Goal: Task Accomplishment & Management: Use online tool/utility

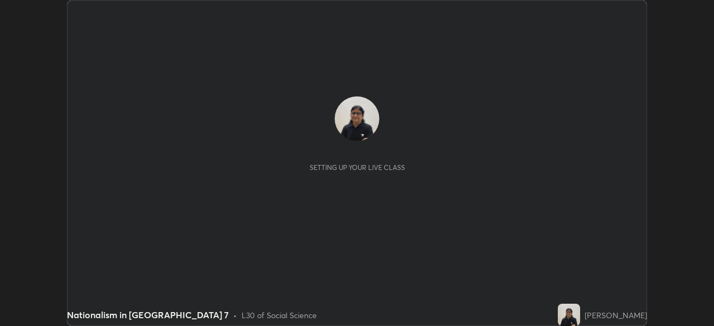
scroll to position [326, 714]
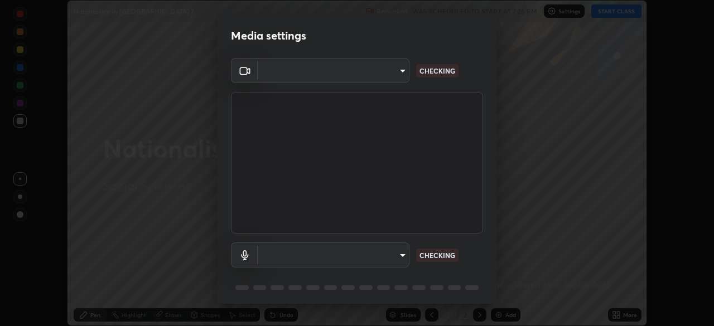
type input "6d46a3bbb121808cbb74c832f71dfccd0f2f4db2e0a8dcefa18edd627fde2ff4"
click at [400, 252] on body "Erase all Nationalism in India 7 Recording WAS SCHEDULED TO START AT 7:26 PM Se…" at bounding box center [357, 163] width 714 height 326
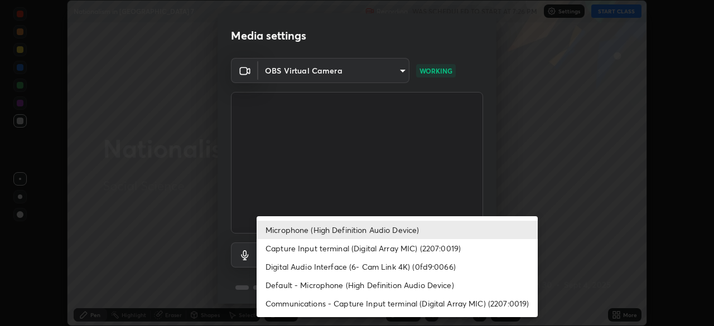
click at [403, 250] on li "Capture Input terminal (Digital Array MIC) (2207:0019)" at bounding box center [397, 248] width 281 height 18
type input "f6d8e788b0963aafc27e6a1fb7408dcbf301c46dd5a5e5fc7fad7974605062b4"
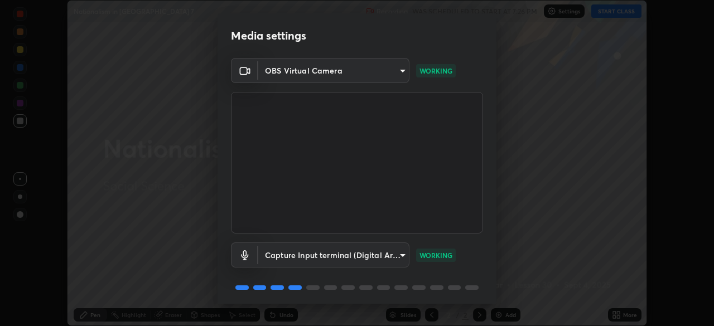
scroll to position [40, 0]
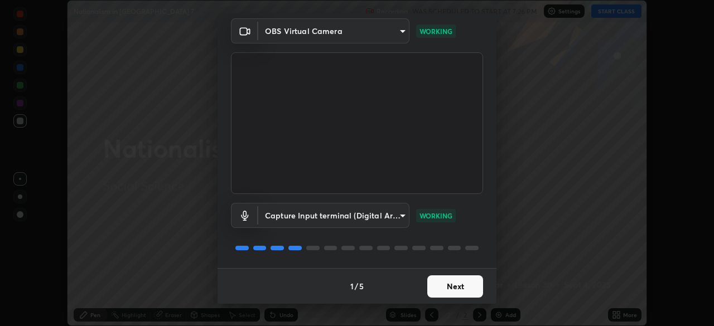
click at [441, 294] on button "Next" at bounding box center [455, 287] width 56 height 22
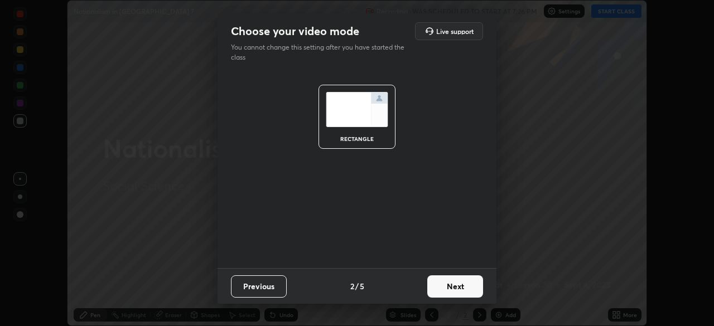
scroll to position [0, 0]
click at [446, 291] on button "Next" at bounding box center [455, 287] width 56 height 22
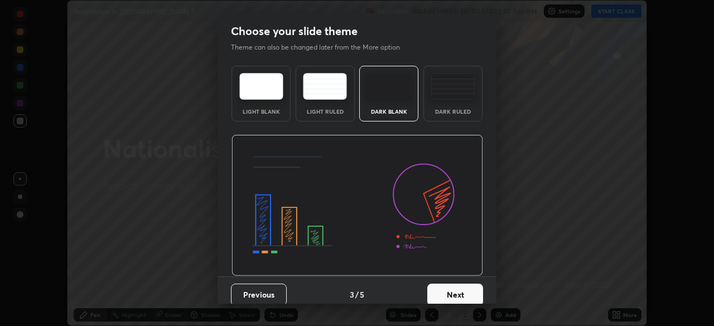
click at [444, 292] on button "Next" at bounding box center [455, 295] width 56 height 22
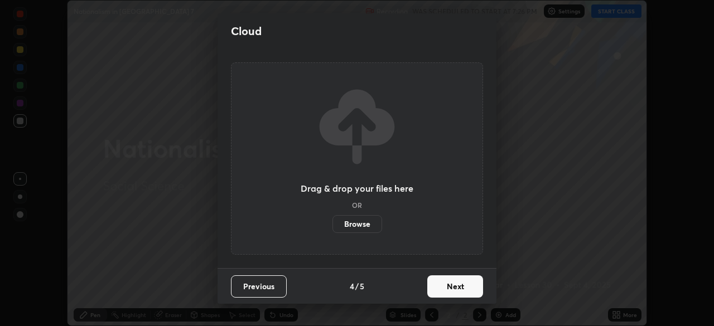
click at [345, 215] on label "Browse" at bounding box center [358, 224] width 50 height 18
click at [333, 215] on input "Browse" at bounding box center [333, 224] width 0 height 18
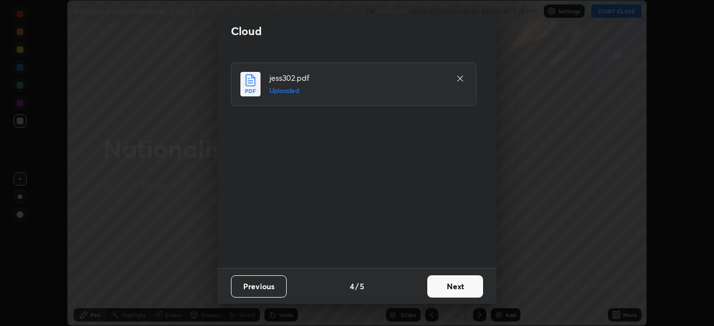
click at [446, 277] on button "Next" at bounding box center [455, 287] width 56 height 22
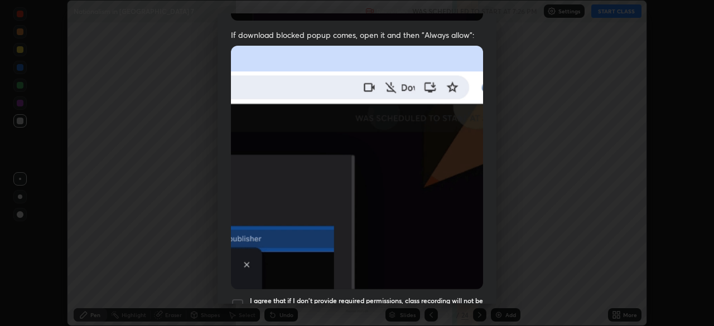
scroll to position [267, 0]
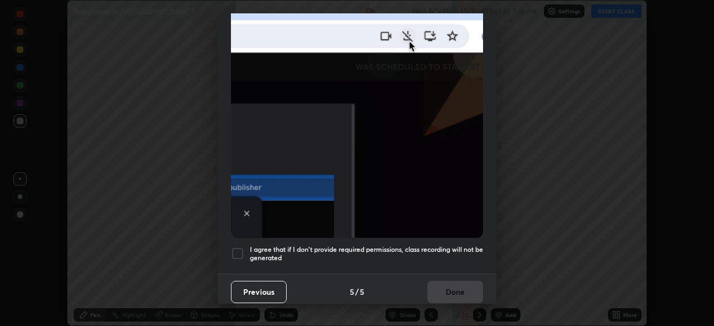
click at [244, 250] on div at bounding box center [237, 253] width 13 height 13
click at [446, 297] on button "Done" at bounding box center [455, 292] width 56 height 22
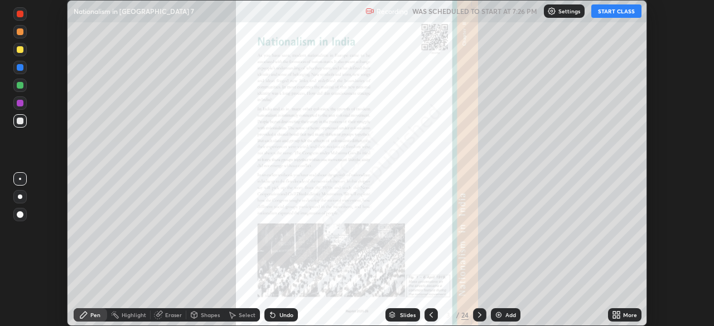
click at [479, 315] on icon at bounding box center [479, 315] width 9 height 9
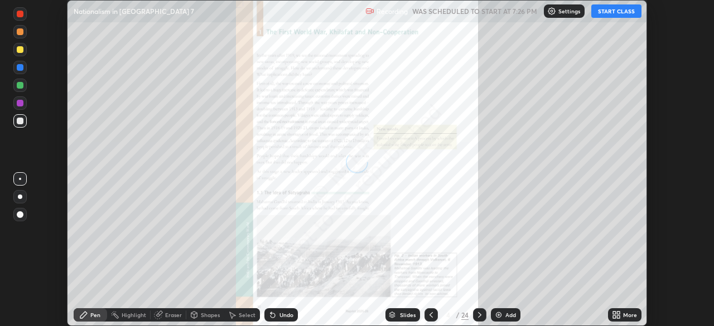
click at [479, 315] on icon at bounding box center [479, 315] width 9 height 9
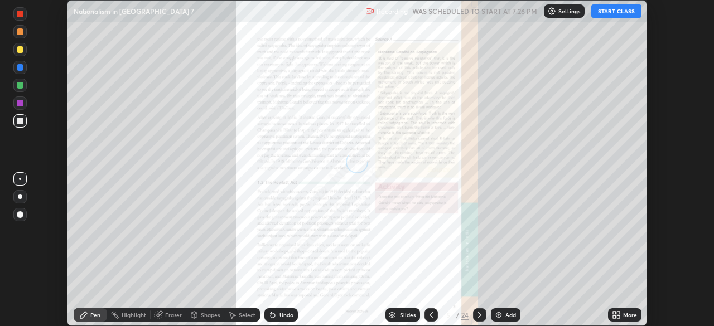
click at [478, 317] on icon at bounding box center [479, 315] width 9 height 9
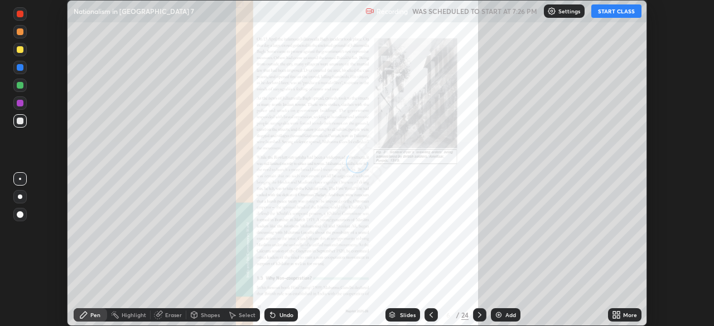
click at [479, 315] on icon at bounding box center [479, 315] width 9 height 9
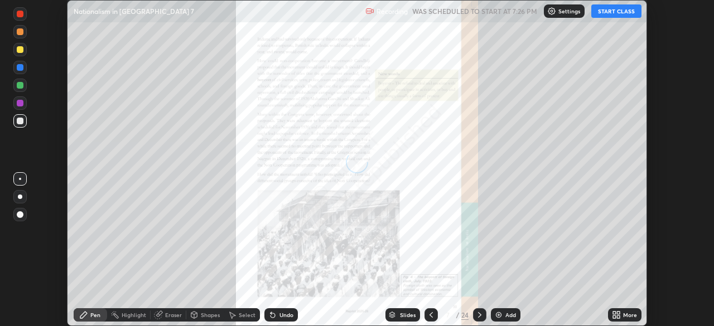
click at [480, 312] on icon at bounding box center [479, 315] width 9 height 9
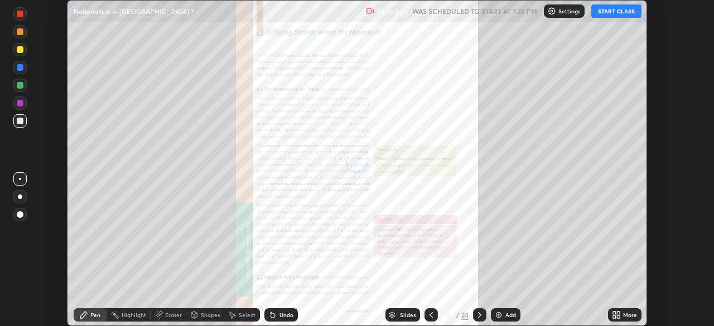
click at [478, 314] on icon at bounding box center [479, 315] width 9 height 9
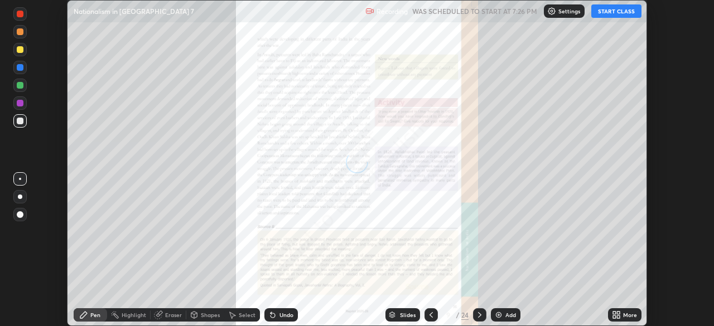
click at [479, 315] on icon at bounding box center [479, 315] width 9 height 9
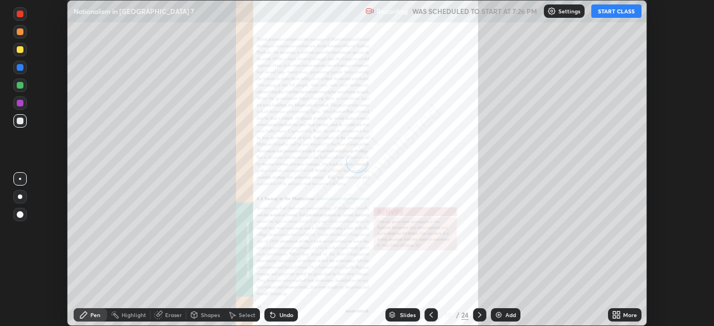
click at [479, 315] on icon at bounding box center [479, 315] width 9 height 9
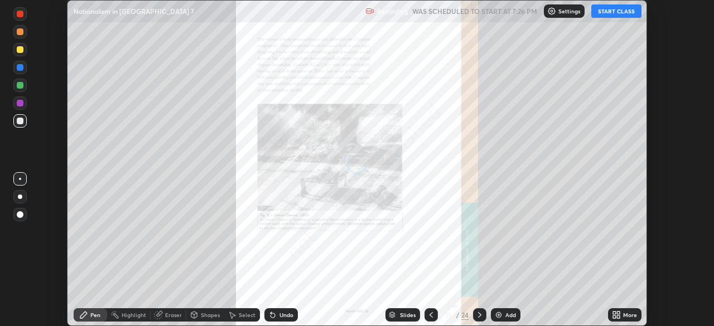
click at [478, 317] on icon at bounding box center [479, 315] width 3 height 6
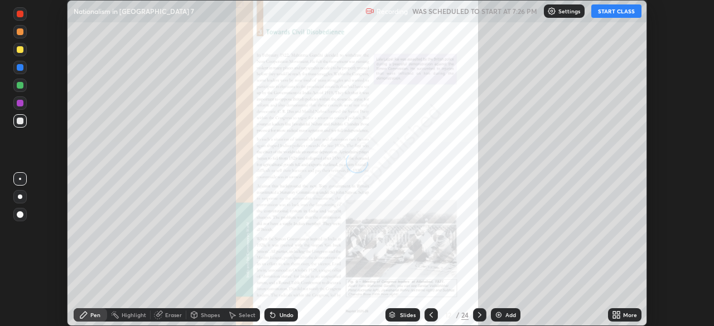
click at [479, 317] on icon at bounding box center [479, 315] width 9 height 9
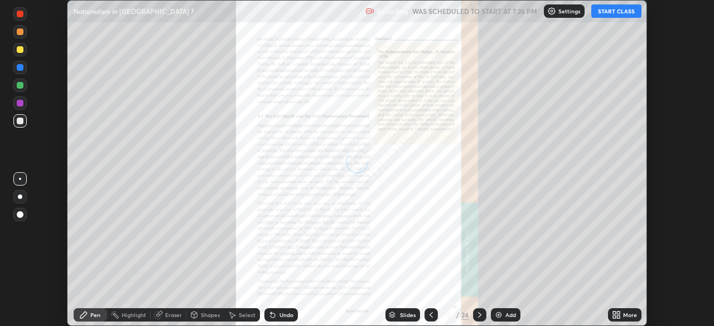
click at [477, 316] on icon at bounding box center [479, 315] width 9 height 9
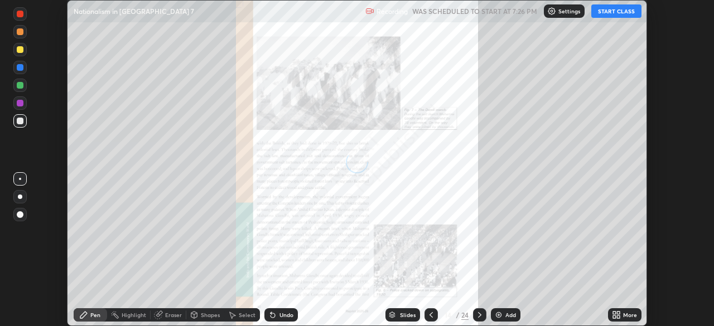
click at [478, 314] on icon at bounding box center [479, 315] width 9 height 9
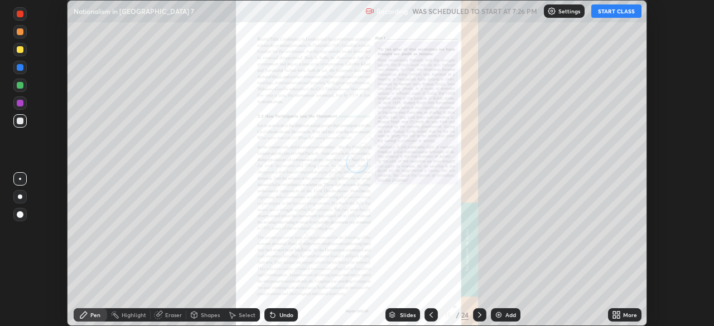
click at [479, 316] on icon at bounding box center [479, 315] width 9 height 9
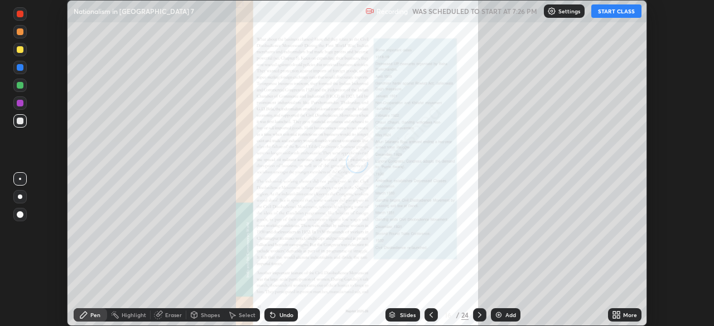
click at [479, 311] on icon at bounding box center [479, 315] width 9 height 9
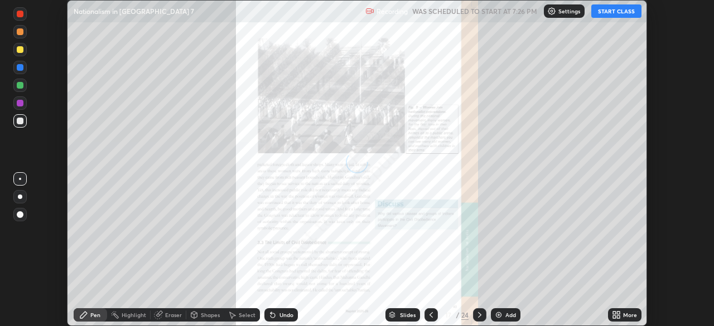
click at [479, 315] on icon at bounding box center [479, 315] width 9 height 9
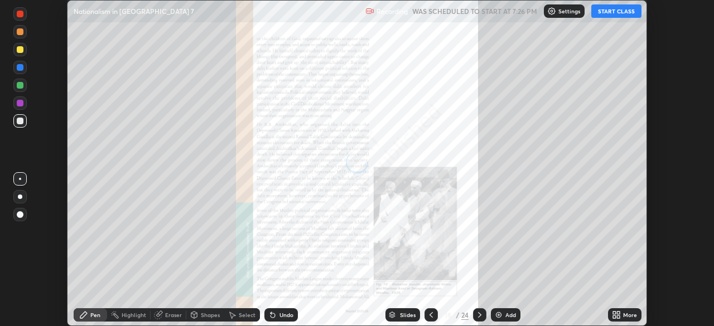
click at [479, 315] on icon at bounding box center [479, 315] width 9 height 9
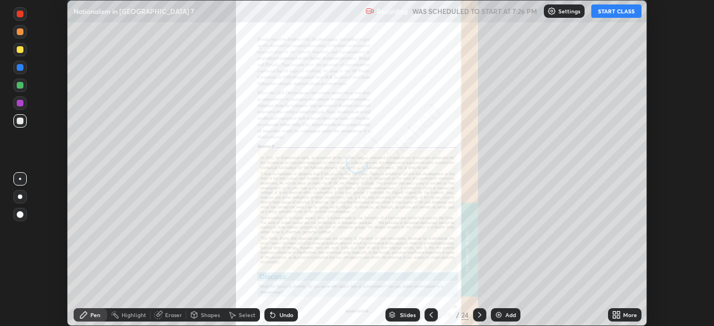
click at [479, 318] on icon at bounding box center [479, 315] width 9 height 9
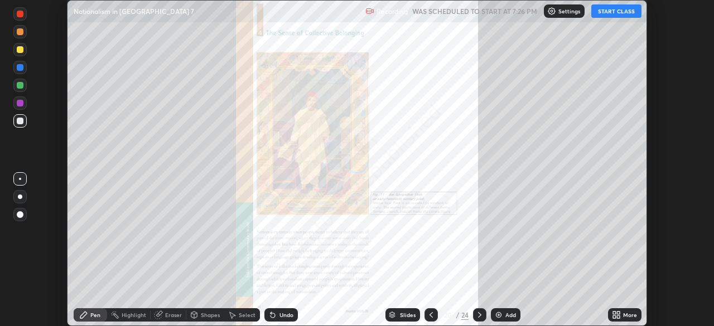
click at [478, 315] on icon at bounding box center [479, 315] width 9 height 9
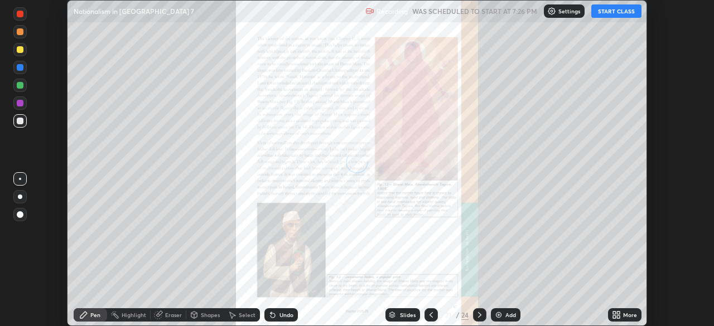
click at [429, 307] on div at bounding box center [431, 315] width 13 height 22
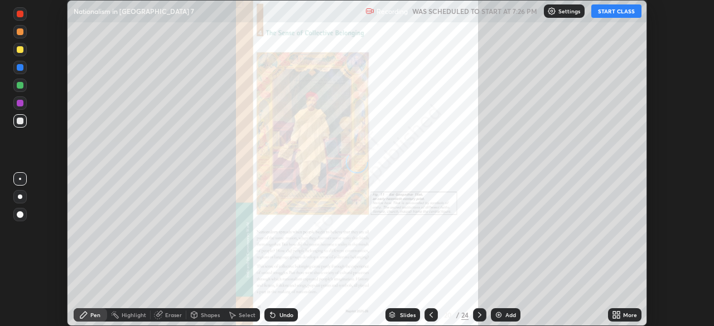
click at [430, 311] on icon at bounding box center [431, 315] width 9 height 9
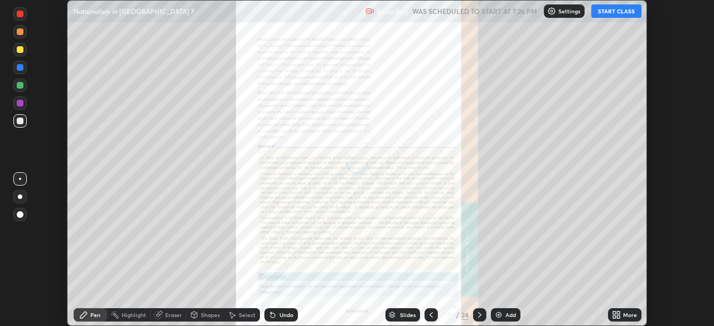
click at [430, 313] on icon at bounding box center [431, 315] width 9 height 9
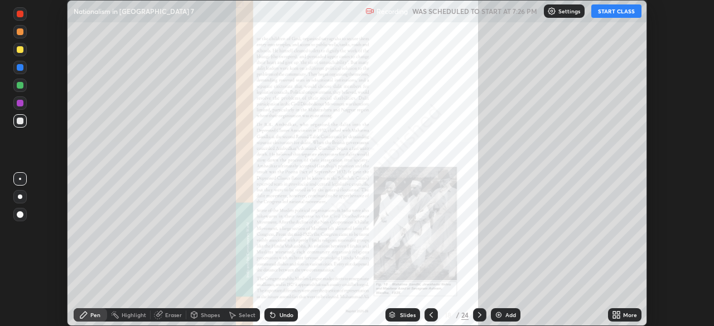
click at [618, 313] on icon at bounding box center [618, 313] width 3 height 3
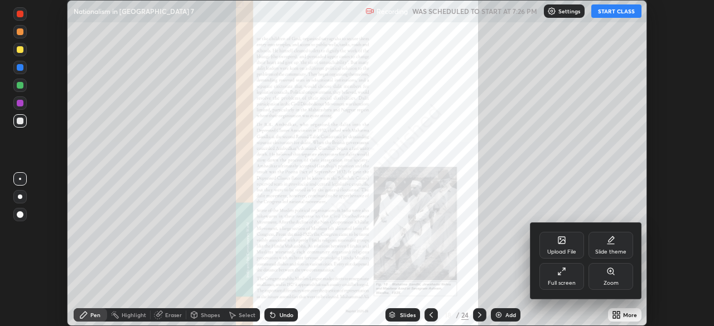
click at [615, 315] on div at bounding box center [357, 163] width 714 height 326
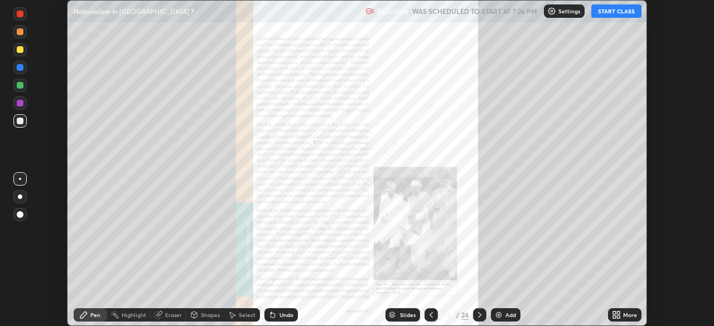
click at [617, 313] on icon at bounding box center [618, 313] width 3 height 3
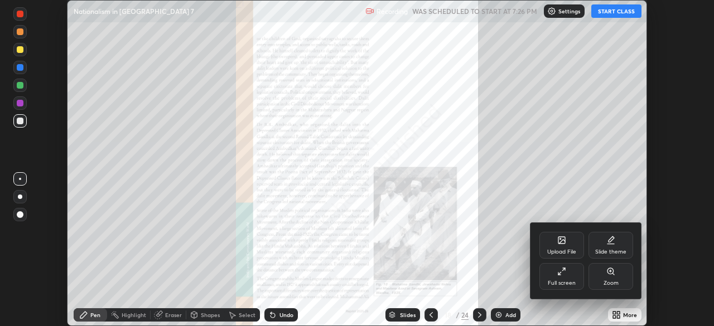
click at [672, 206] on div at bounding box center [357, 163] width 714 height 326
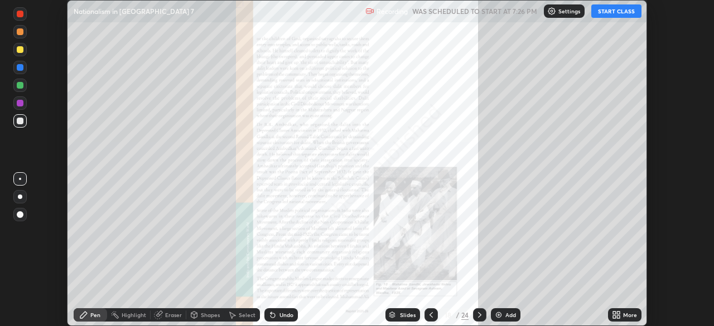
click at [618, 313] on icon at bounding box center [618, 313] width 3 height 3
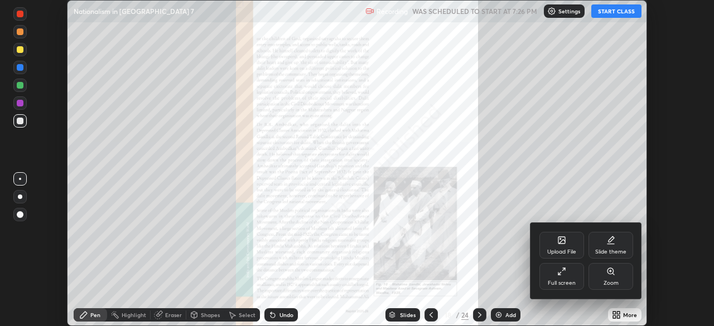
click at [613, 276] on div "Zoom" at bounding box center [611, 276] width 45 height 27
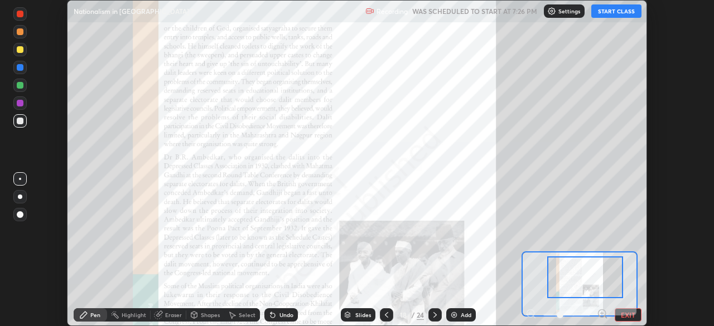
click at [386, 315] on icon at bounding box center [386, 315] width 9 height 9
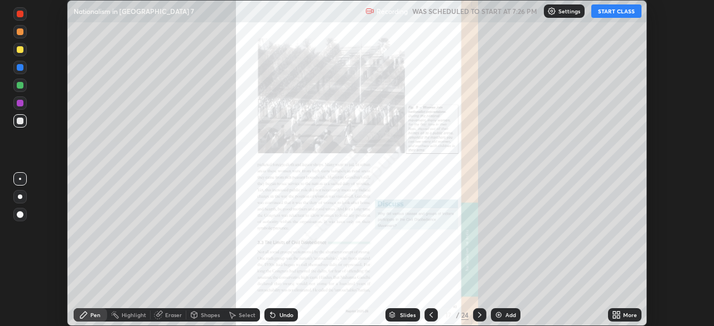
click at [620, 316] on icon at bounding box center [618, 317] width 3 height 3
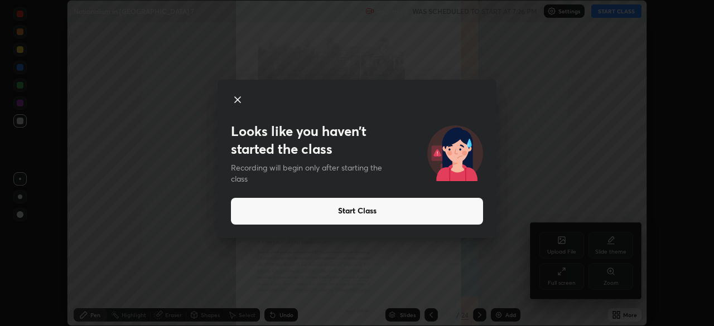
click at [403, 213] on button "Start Class" at bounding box center [357, 211] width 252 height 27
click at [372, 211] on button "Start Class" at bounding box center [357, 211] width 252 height 27
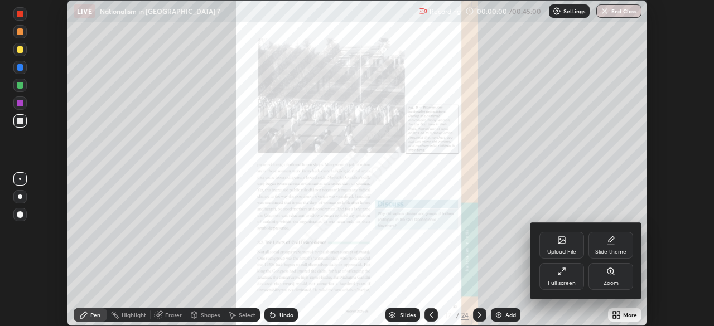
click at [359, 212] on div at bounding box center [357, 163] width 714 height 326
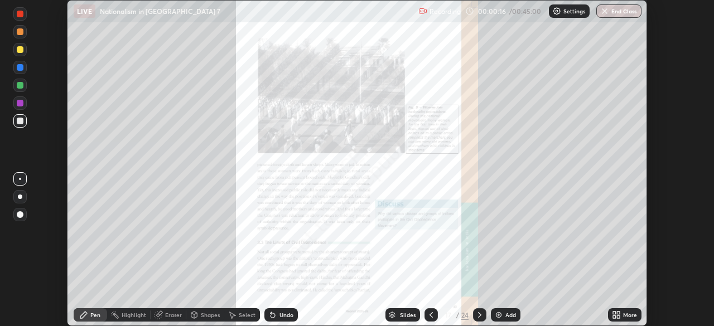
click at [624, 315] on div "More" at bounding box center [630, 315] width 14 height 6
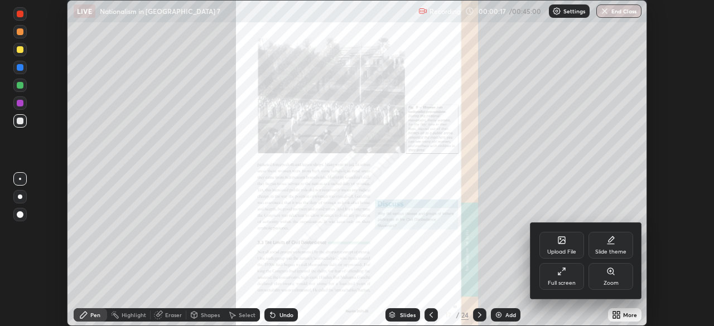
click at [618, 280] on div "Zoom" at bounding box center [611, 276] width 45 height 27
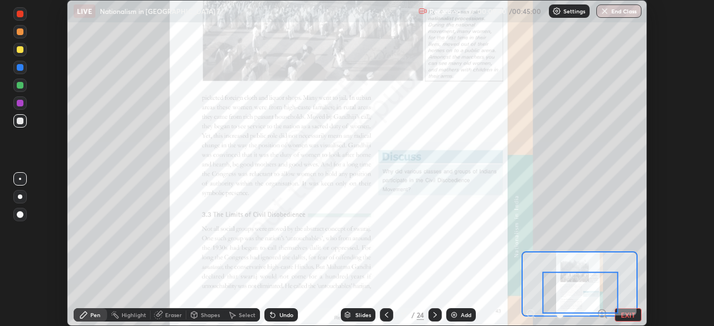
click at [434, 315] on icon at bounding box center [435, 315] width 9 height 9
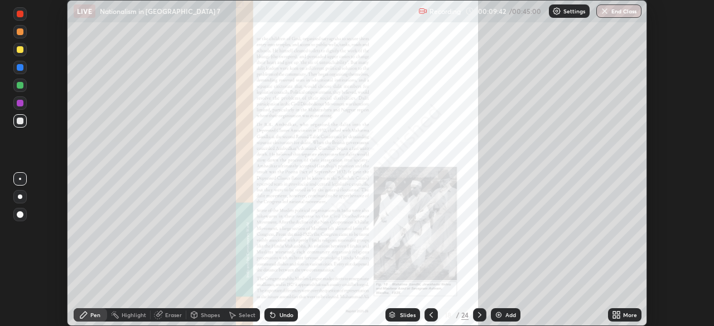
click at [618, 313] on icon at bounding box center [618, 313] width 3 height 3
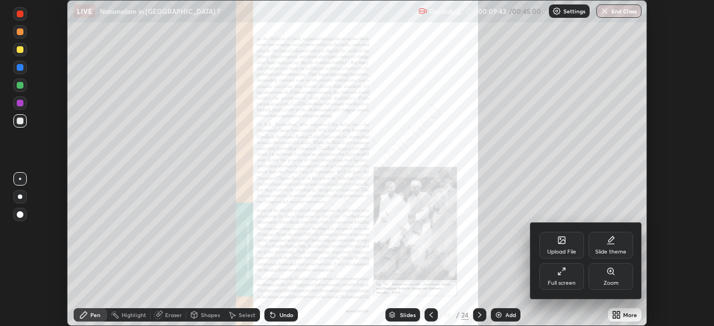
click at [618, 278] on div "Zoom" at bounding box center [611, 276] width 45 height 27
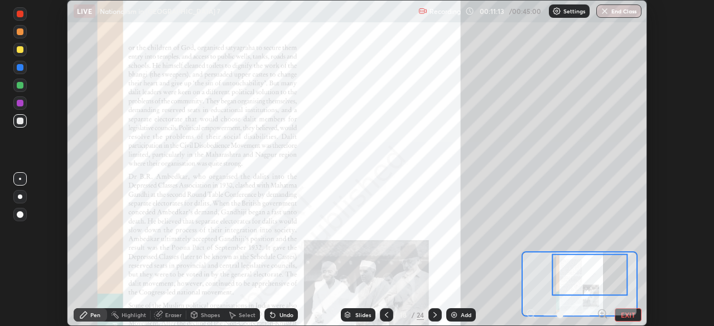
click at [19, 103] on div at bounding box center [20, 103] width 7 height 7
click at [434, 315] on icon at bounding box center [435, 315] width 9 height 9
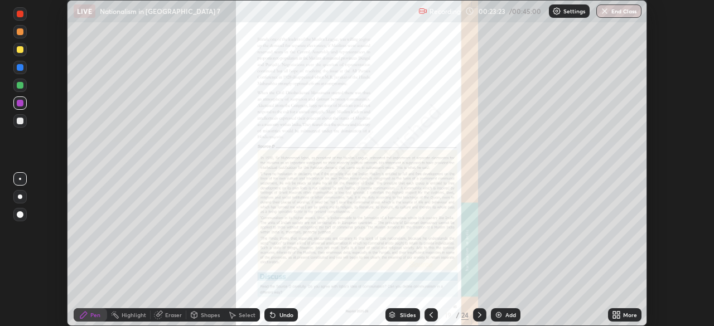
click at [431, 316] on icon at bounding box center [431, 315] width 9 height 9
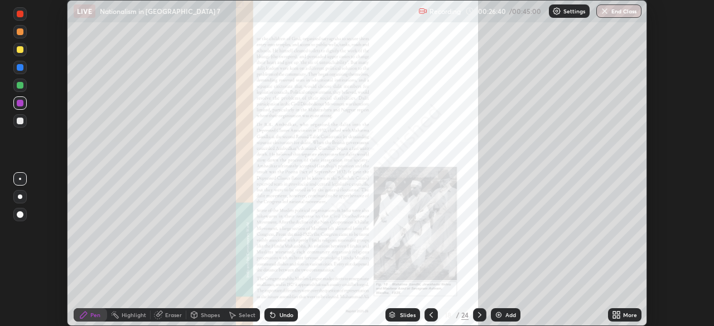
click at [480, 315] on icon at bounding box center [479, 315] width 3 height 6
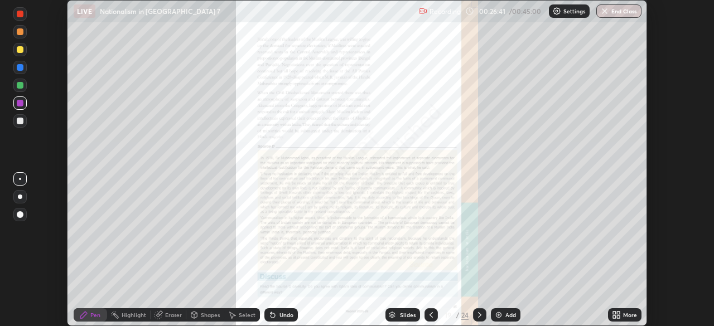
click at [614, 317] on icon at bounding box center [614, 317] width 3 height 3
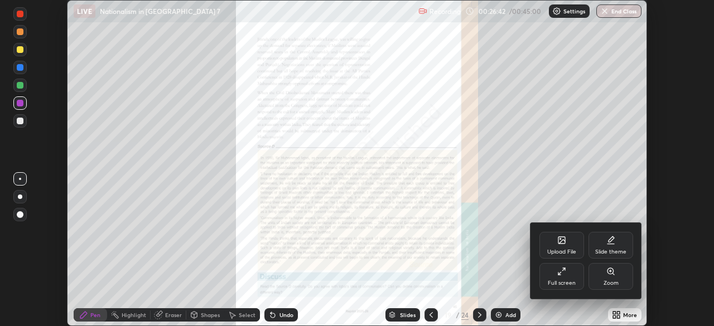
click at [604, 278] on div "Zoom" at bounding box center [611, 276] width 45 height 27
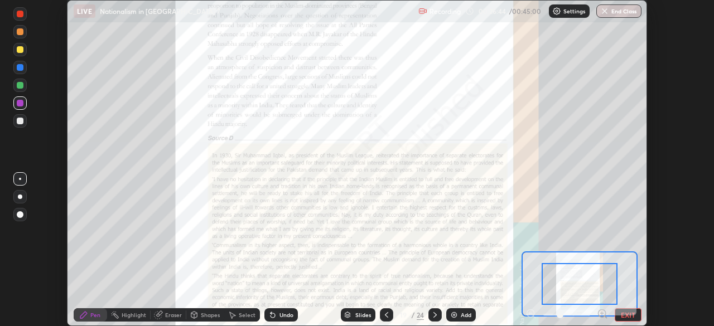
click at [546, 264] on div at bounding box center [580, 284] width 76 height 42
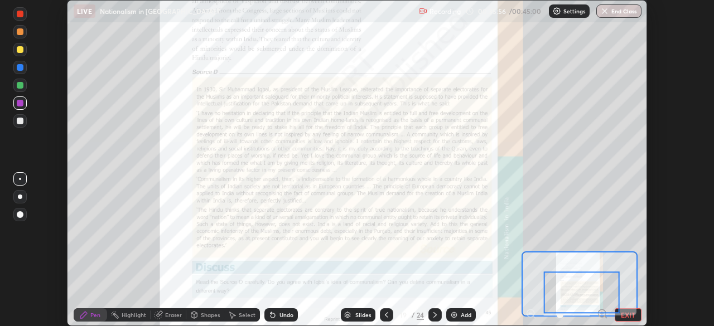
click at [436, 315] on icon at bounding box center [435, 315] width 9 height 9
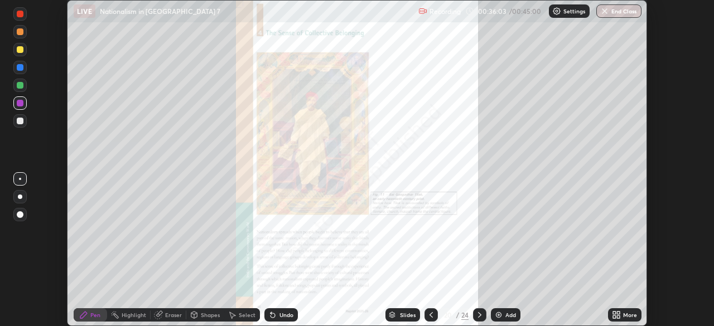
click at [631, 12] on button "End Class" at bounding box center [618, 10] width 45 height 13
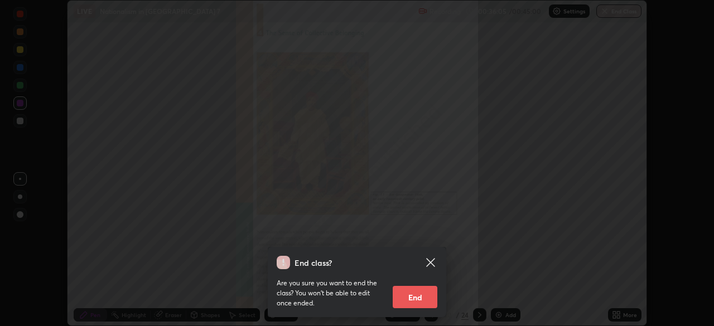
click at [422, 300] on button "End" at bounding box center [415, 297] width 45 height 22
